Goal: Find specific page/section: Find specific page/section

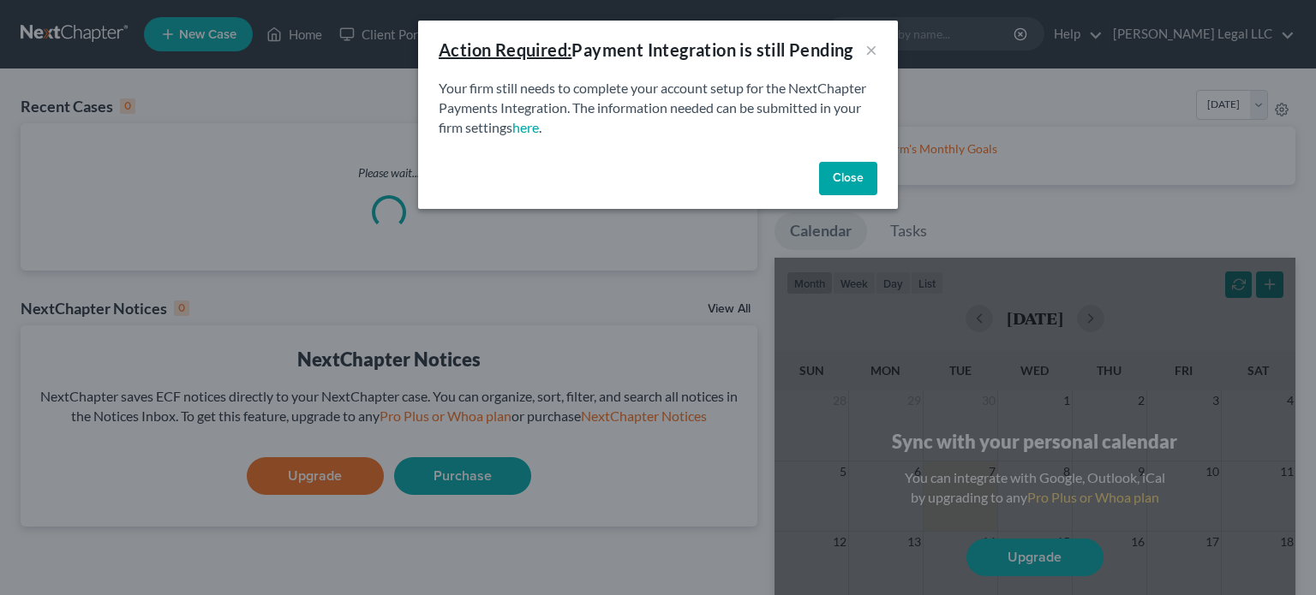
click at [843, 186] on button "Close" at bounding box center [848, 179] width 58 height 34
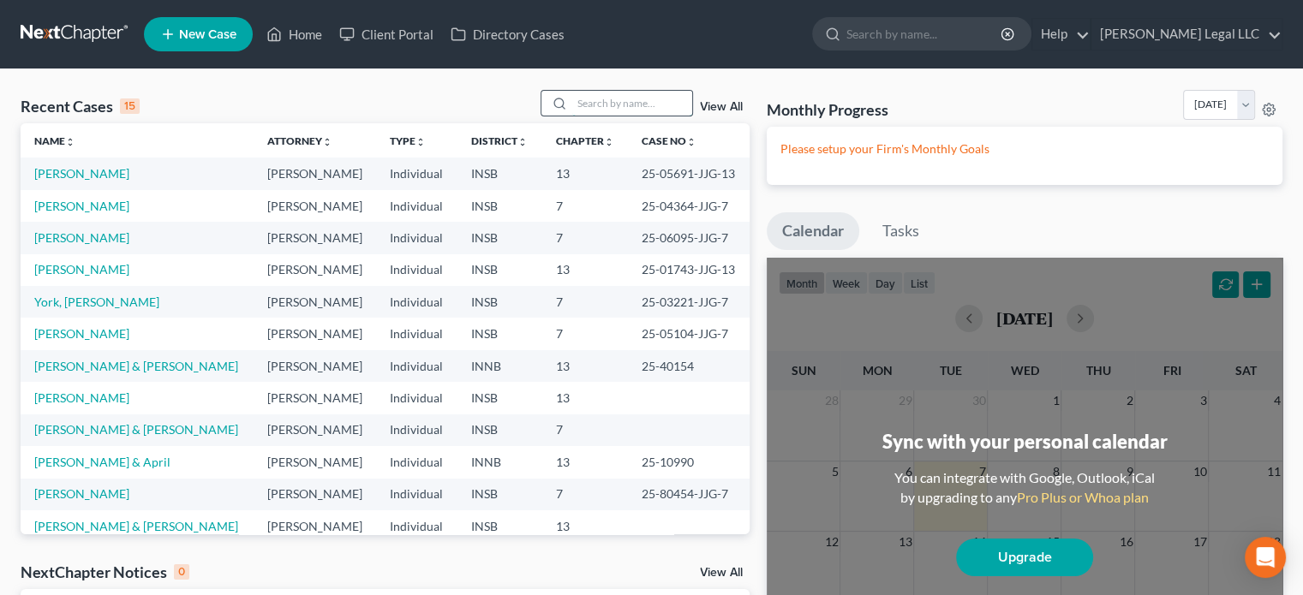
click at [613, 101] on input "search" at bounding box center [632, 103] width 120 height 25
type input "[PERSON_NAME]"
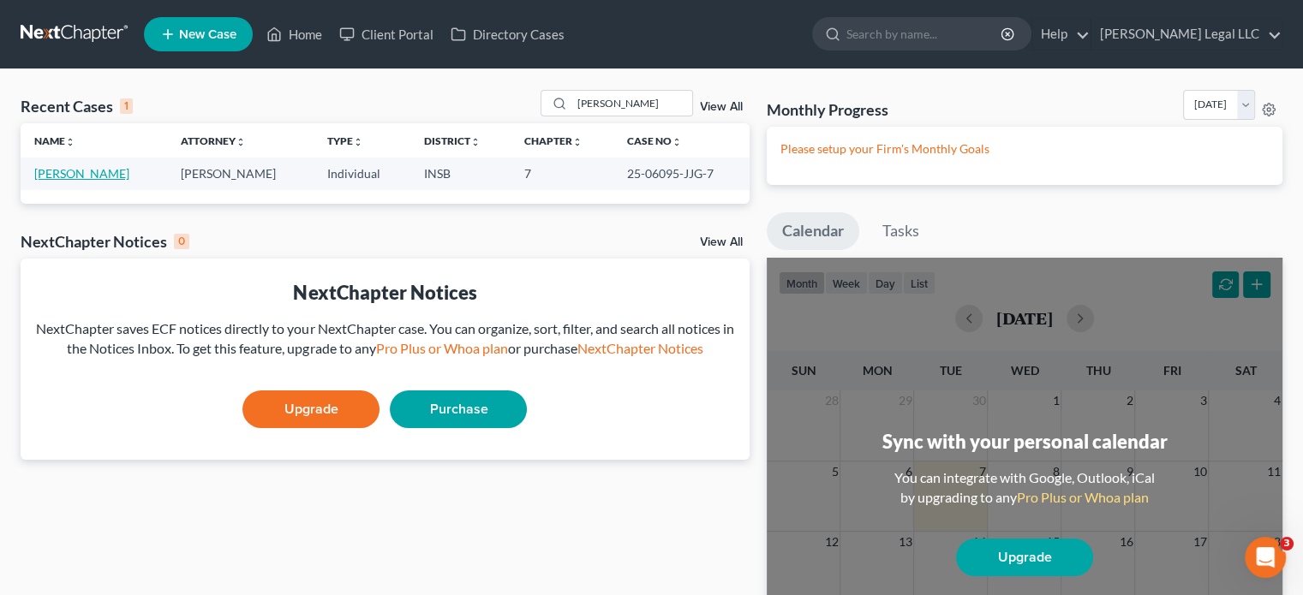
click at [81, 169] on link "[PERSON_NAME]" at bounding box center [81, 173] width 95 height 15
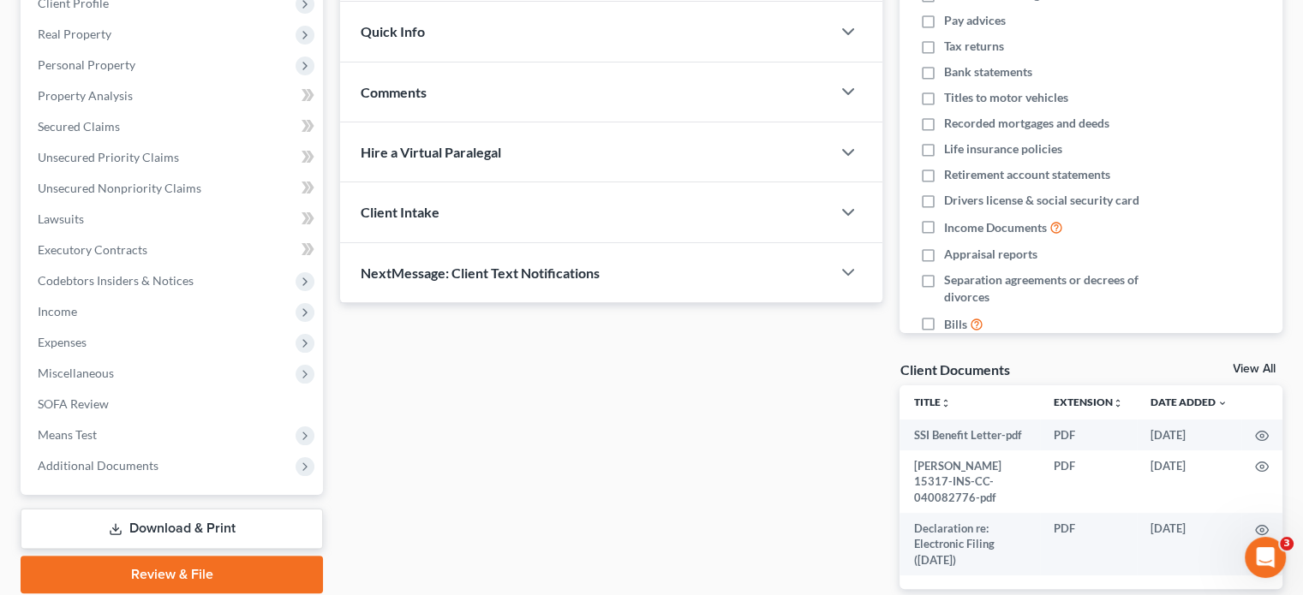
scroll to position [368, 0]
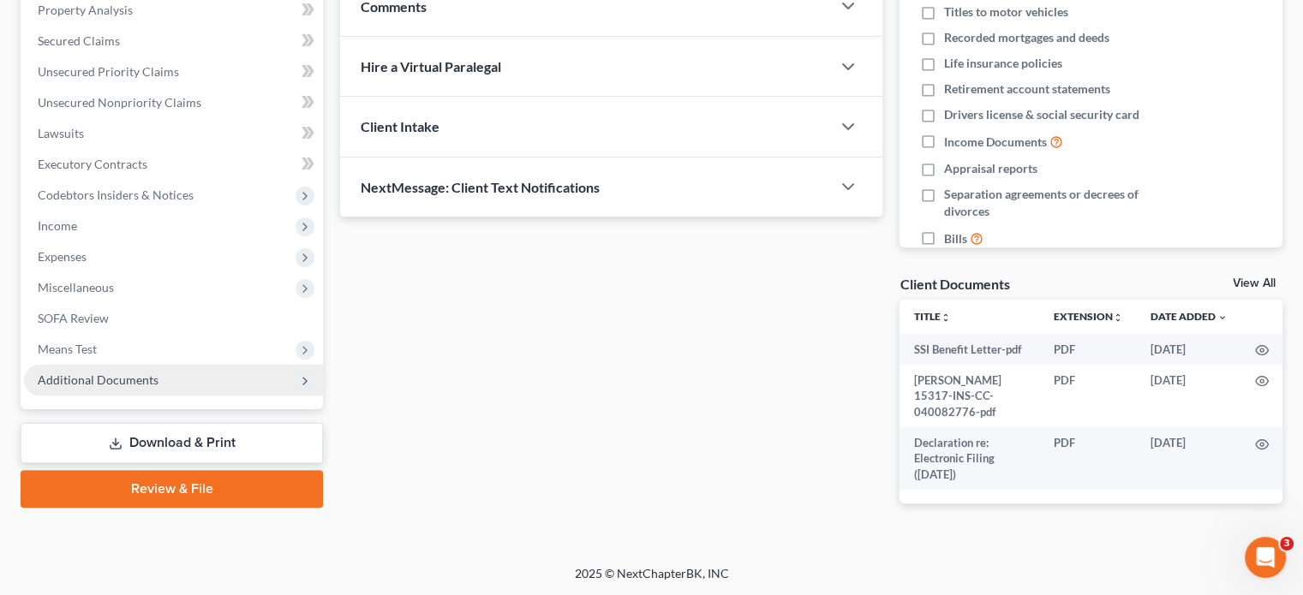
click at [93, 382] on span "Additional Documents" at bounding box center [98, 380] width 121 height 15
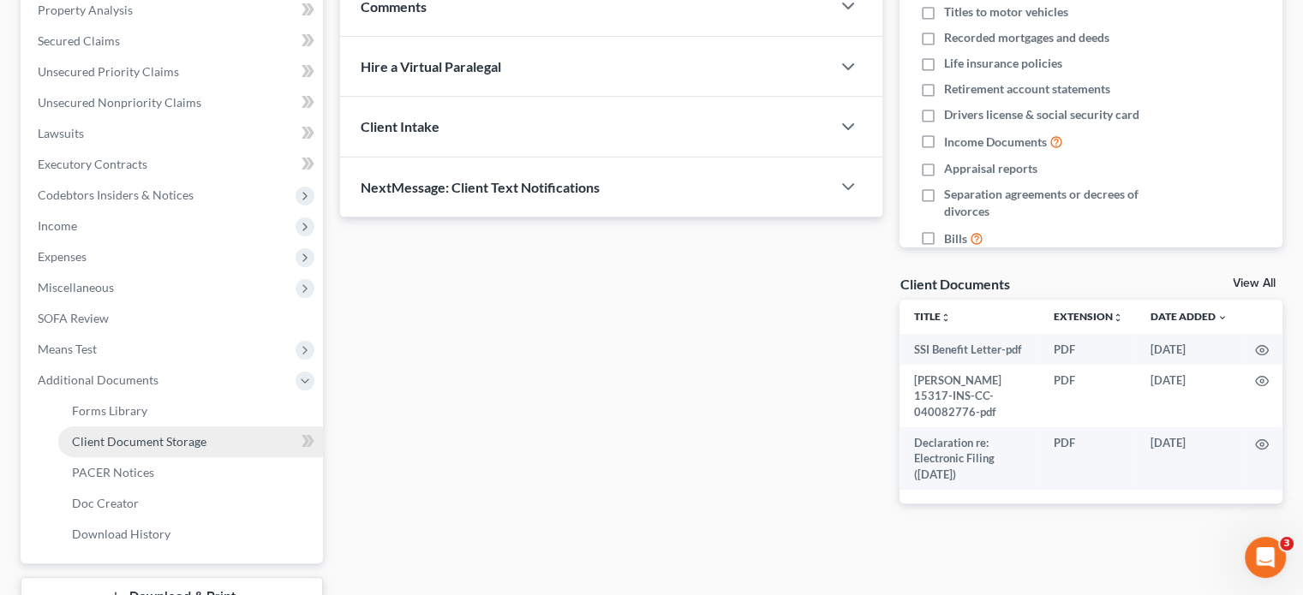
click at [128, 439] on span "Client Document Storage" at bounding box center [139, 441] width 135 height 15
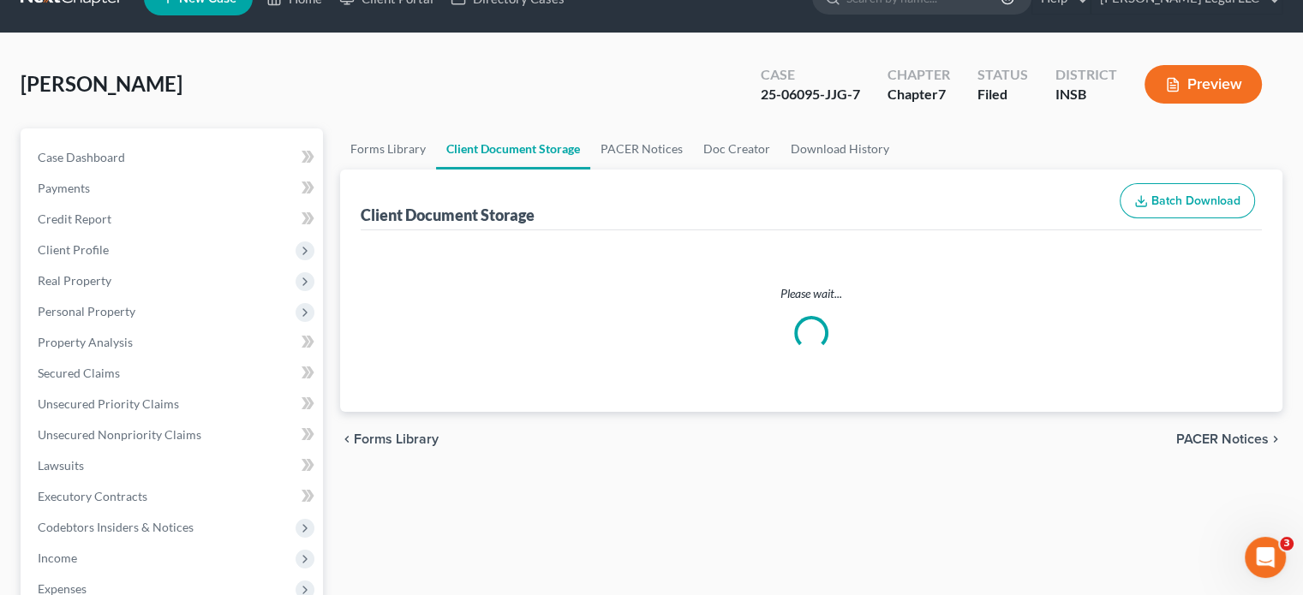
select select "9"
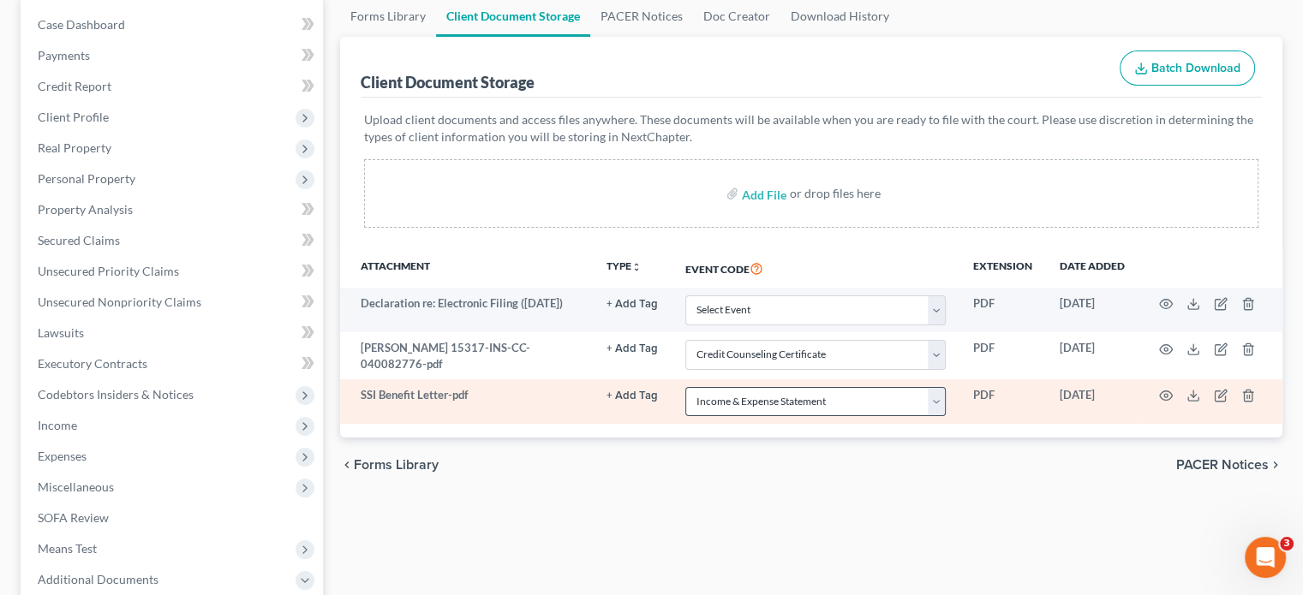
scroll to position [171, 0]
click at [741, 404] on select "Select Event 20 Largest Unsecured Creditors Amended/Corrected Petition Ch 7 Mea…" at bounding box center [815, 400] width 260 height 30
select select "15"
click at [685, 385] on select "Select Event 20 Largest Unsecured Creditors Amended/Corrected Petition Ch 7 Mea…" at bounding box center [815, 400] width 260 height 30
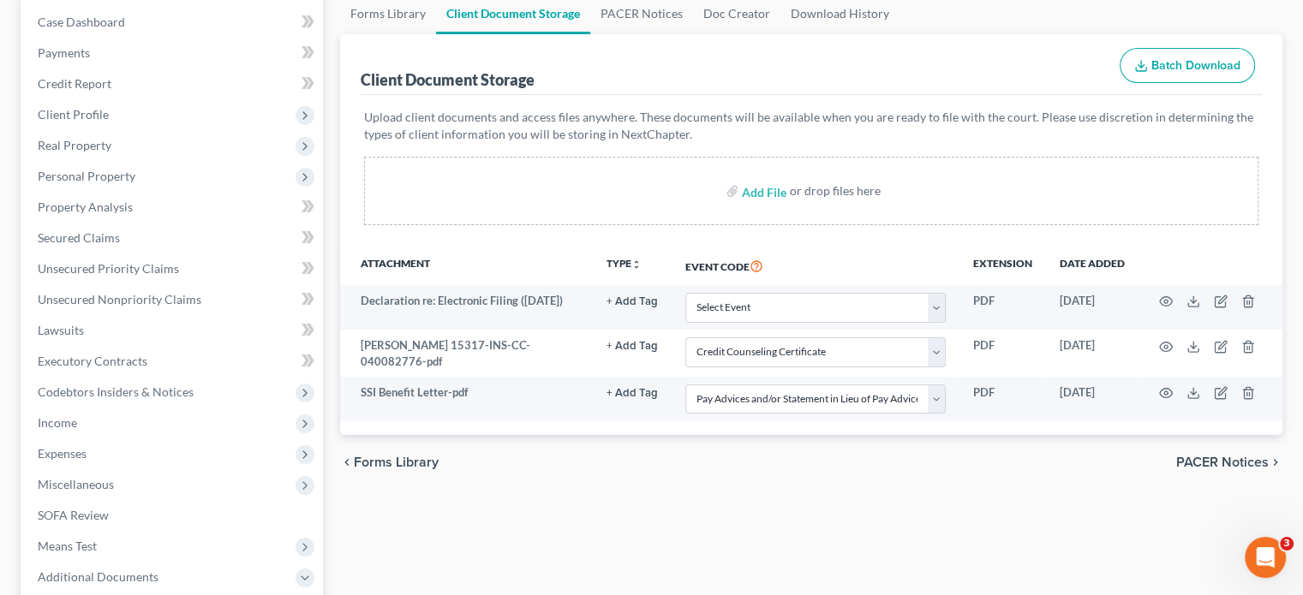
click at [710, 476] on div "chevron_left Forms Library PACER Notices chevron_right" at bounding box center [811, 462] width 942 height 55
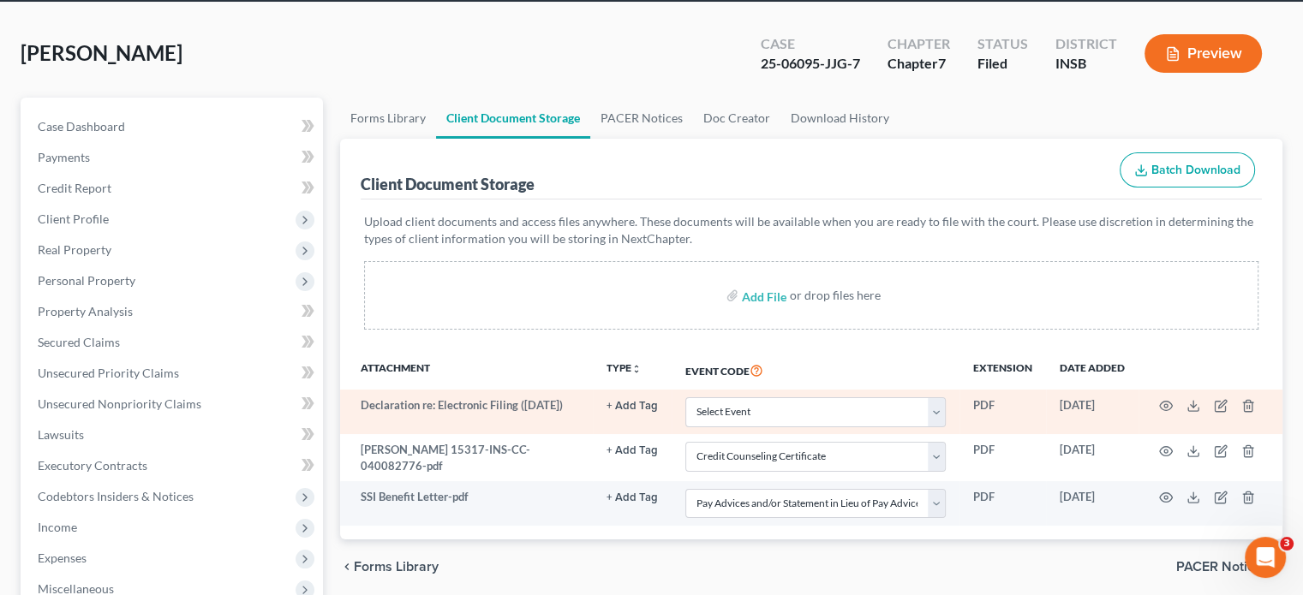
scroll to position [0, 0]
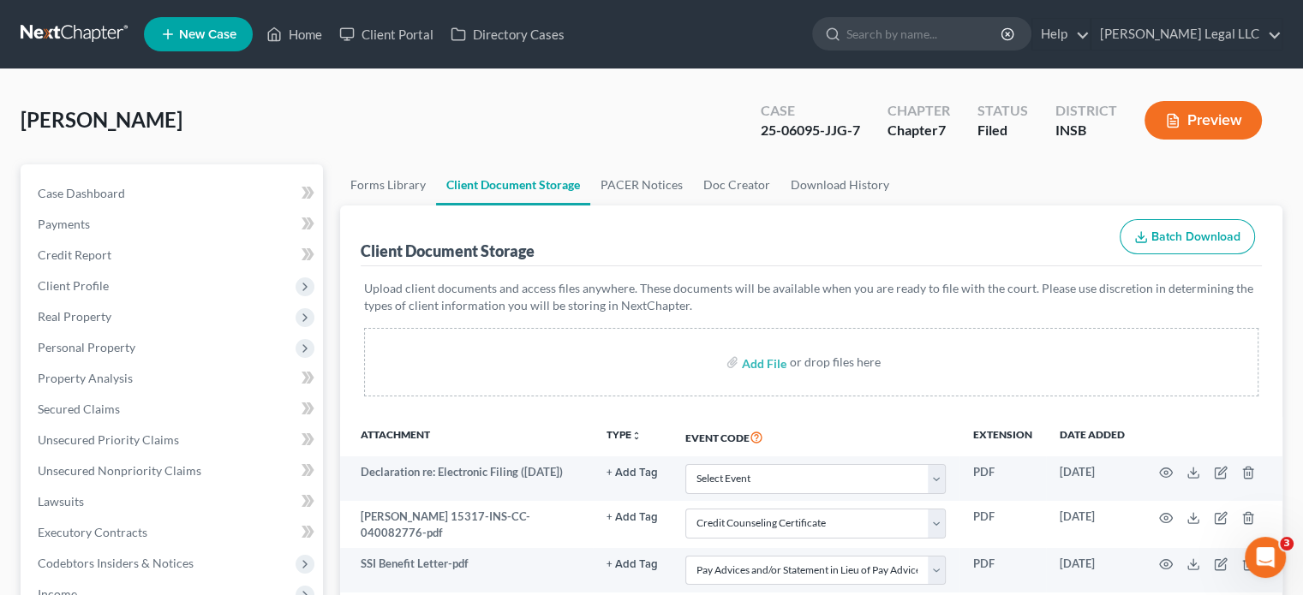
click at [285, 58] on nav "Home New Case Client Portal Directory Cases [PERSON_NAME] Legal LLC [EMAIL_ADDR…" at bounding box center [651, 34] width 1303 height 69
click at [302, 35] on link "Home" at bounding box center [294, 34] width 73 height 31
